Goal: Communication & Community: Answer question/provide support

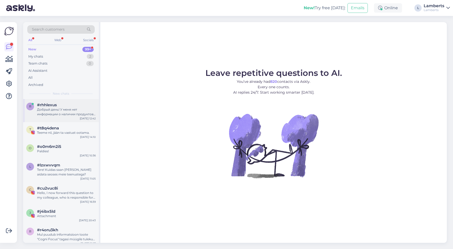
click at [59, 106] on div "#rhhlexus" at bounding box center [66, 105] width 59 height 5
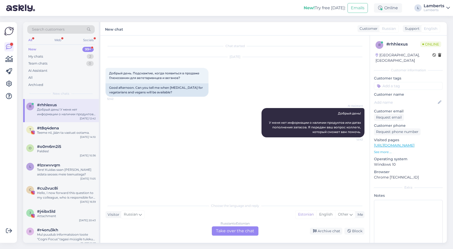
click at [257, 233] on div "Russian to Estonian Take over the chat" at bounding box center [235, 231] width 47 height 9
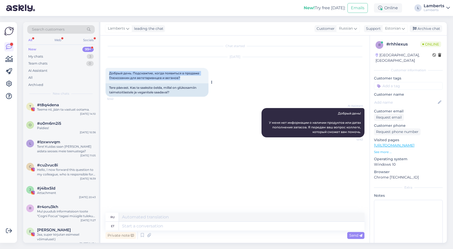
drag, startPoint x: 107, startPoint y: 71, endPoint x: 198, endPoint y: 81, distance: 91.3
click at [198, 81] on div "Добрый день. Подскажтие, когда появиться в продаже Глюкозамин для вегетарианцев…" at bounding box center [157, 75] width 103 height 15
click at [178, 90] on div "Tere päevast. Kas te saaksite öelda, millal on glükosamiin taimetoitlastele ja …" at bounding box center [157, 89] width 103 height 13
drag, startPoint x: 175, startPoint y: 92, endPoint x: 104, endPoint y: 88, distance: 71.0
click at [104, 88] on div "Chat started [DATE] Добрый день. Подскажтие, когда появиться в продаже Глюкозам…" at bounding box center [234, 139] width 269 height 207
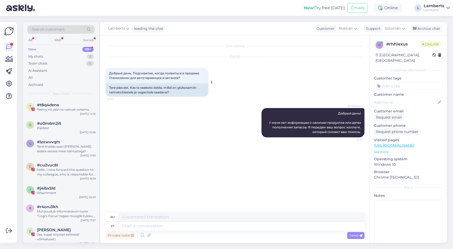
click at [107, 68] on div "Добрый день. Подскажтие, когда появиться в продаже Глюкозамин для вегетарианцев…" at bounding box center [157, 75] width 103 height 15
drag, startPoint x: 108, startPoint y: 70, endPoint x: 178, endPoint y: 81, distance: 71.4
click at [178, 81] on div "Добрый день. Подскажтие, когда появиться в продаже Глюкозамин для вегетарианцев…" at bounding box center [157, 75] width 103 height 15
copy span "Добрый день. Подскажтие, когда появиться в продаже Глюкозамин для вегетарианцев…"
click at [208, 226] on textarea at bounding box center [242, 226] width 246 height 9
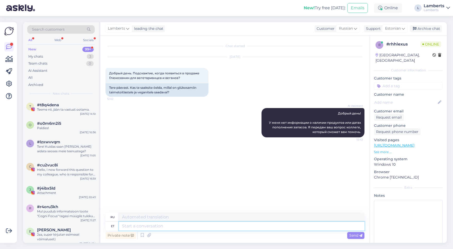
paste textarea "Tere! Eraldi „Glükoosamiin taimetoitlastele ja veganitele“ toodet meil enam val…"
type textarea "Tere! Eraldi „Glükoosamiin taimetoitlastele ja veganitele“ toodet meil enam val…"
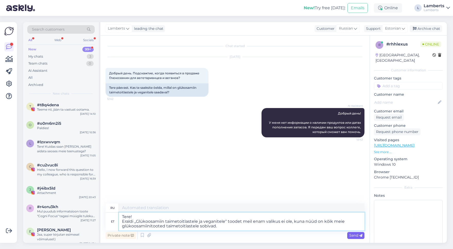
type textarea "Здравствуйте! В нашем ассортименте больше нет отдельного продукта «Глюкозамин д…"
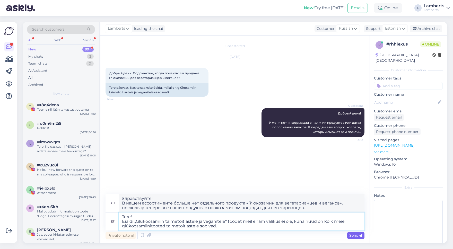
type textarea "Tere! Eraldi „Glükoosamiin taimetoitlastele ja veganitele“ toodet meil enam val…"
click at [358, 237] on span "Send" at bounding box center [355, 235] width 13 height 5
